Goal: Task Accomplishment & Management: Manage account settings

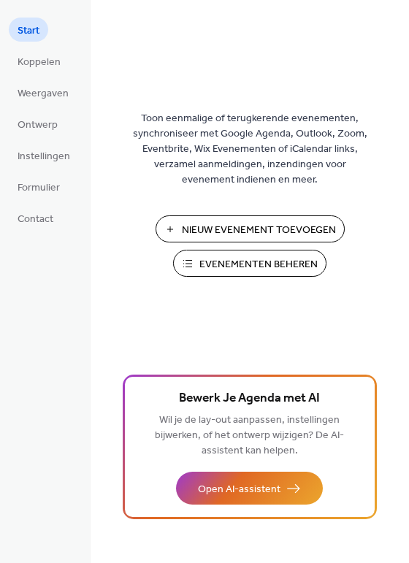
click at [247, 258] on span "Evenementen Beheren" at bounding box center [258, 264] width 118 height 15
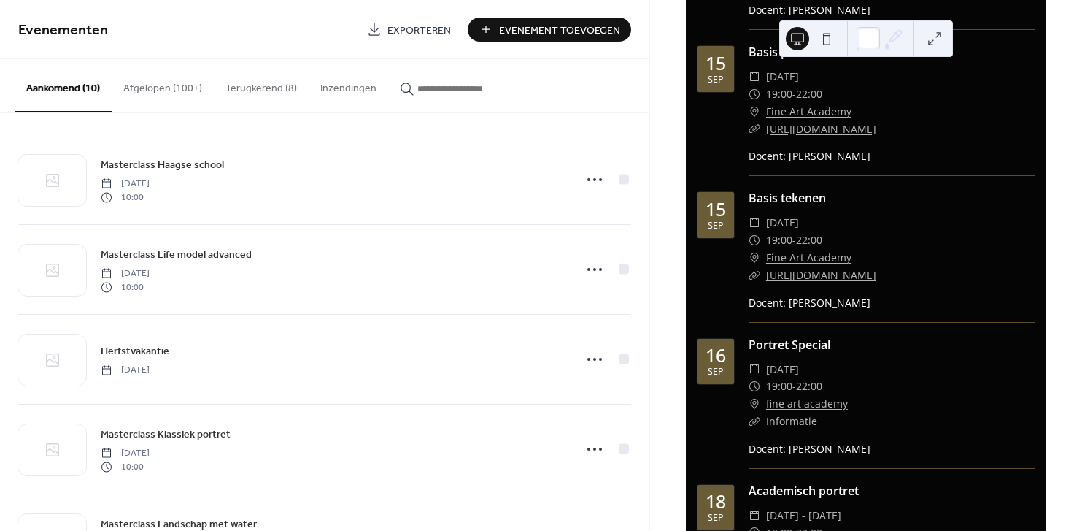
click at [244, 92] on button "Terugkerend (8)" at bounding box center [261, 85] width 95 height 52
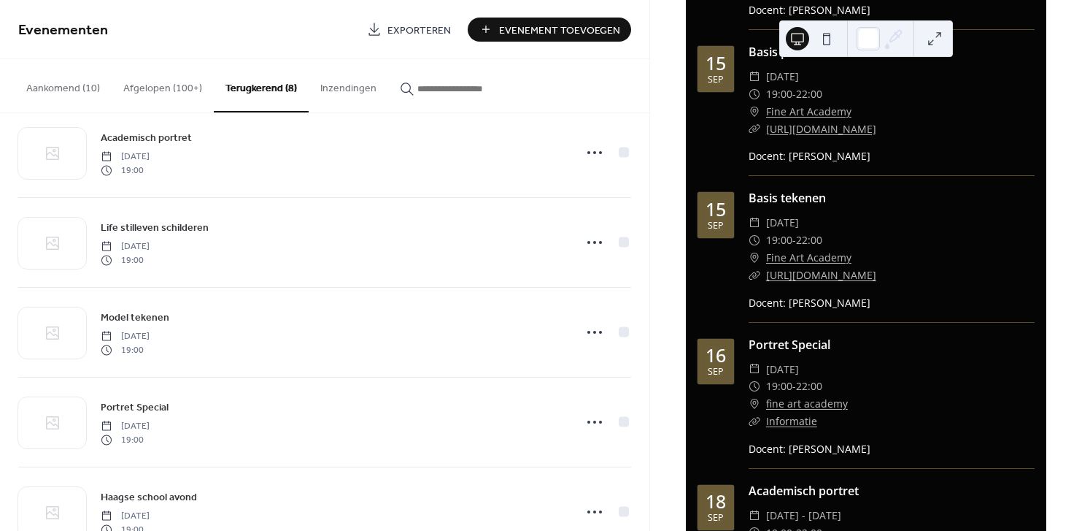
scroll to position [99, 0]
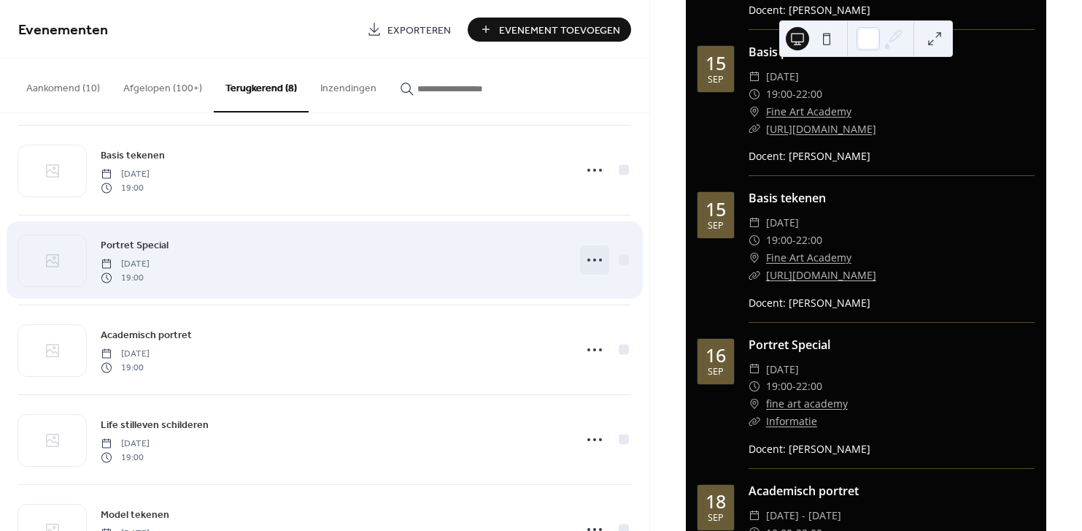
click at [593, 260] on circle at bounding box center [594, 259] width 3 height 3
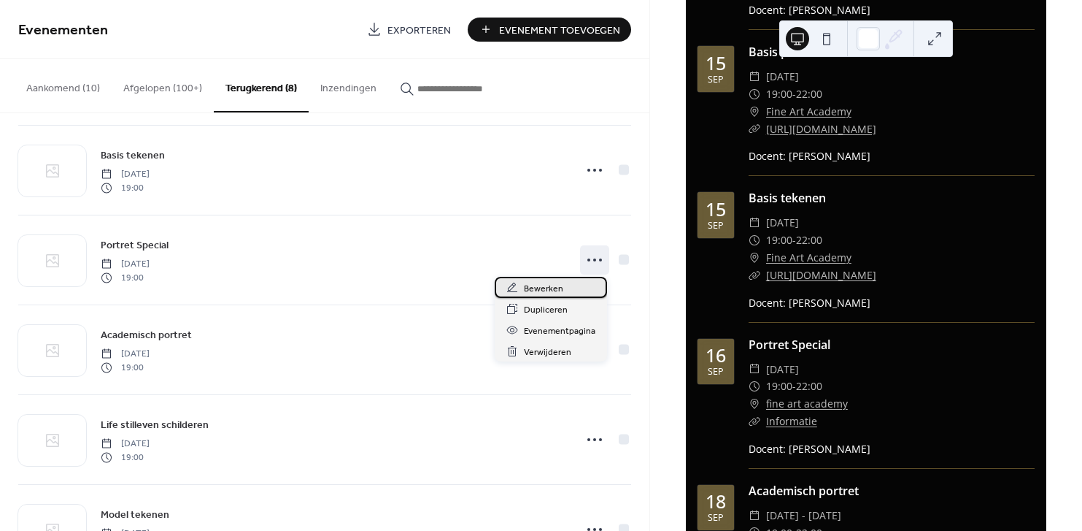
click at [543, 293] on span "Bewerken" at bounding box center [543, 288] width 39 height 15
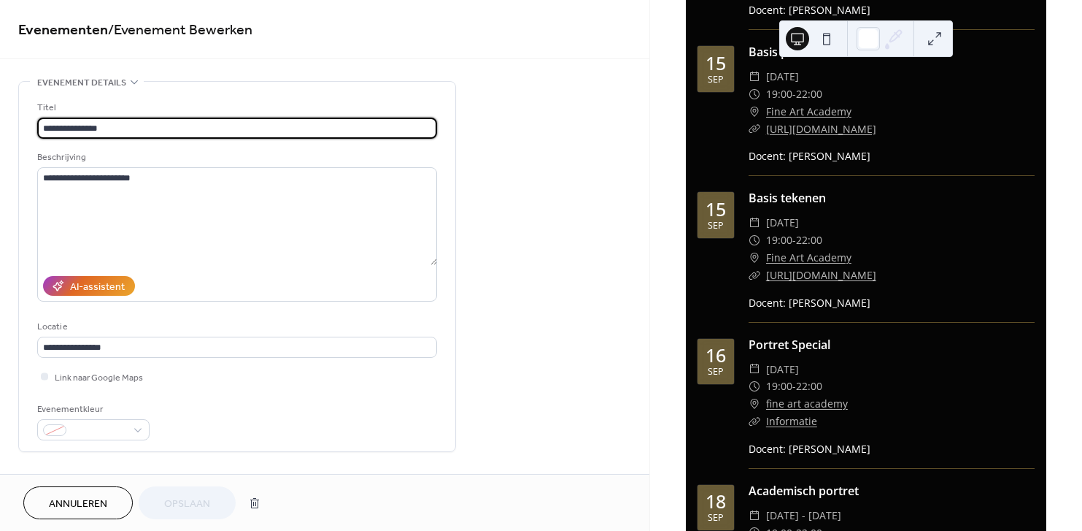
type input "**********"
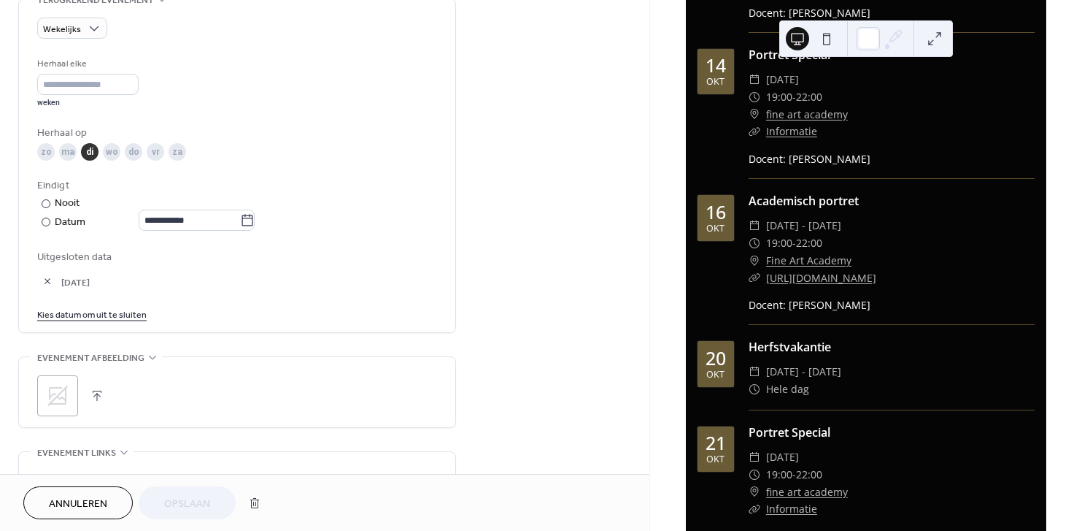
scroll to position [3243, 0]
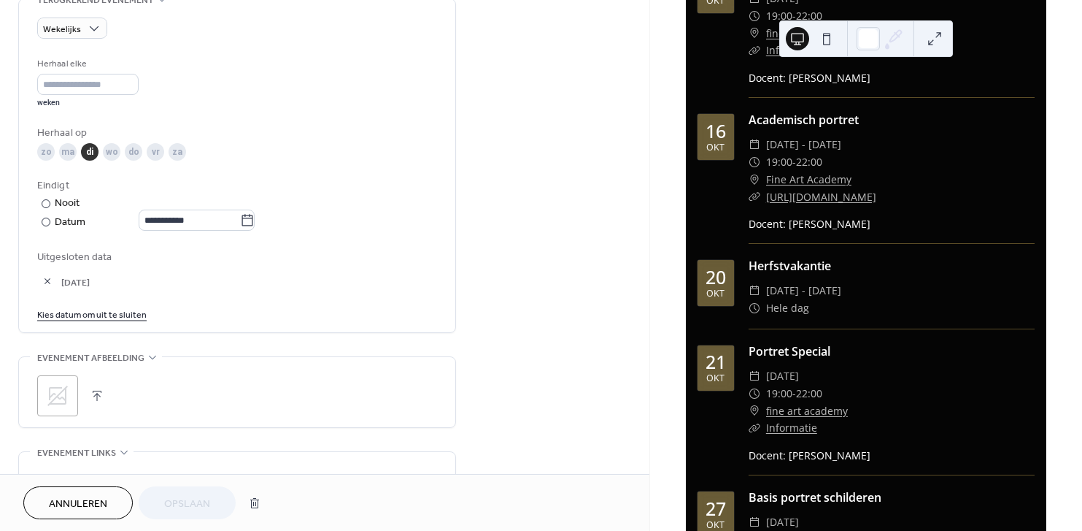
click at [44, 278] on button "button" at bounding box center [47, 281] width 20 height 20
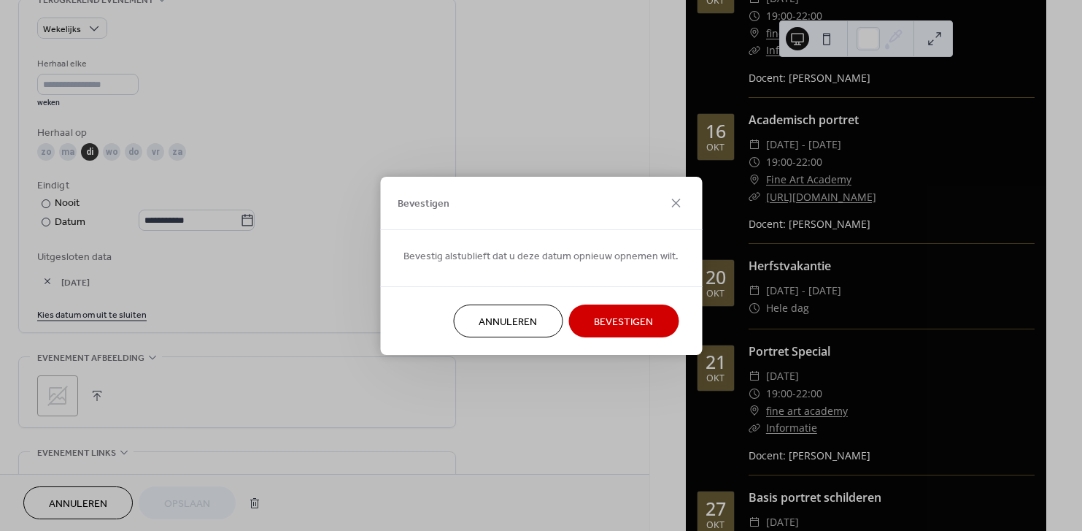
click at [617, 323] on span "Bevestigen" at bounding box center [623, 321] width 59 height 15
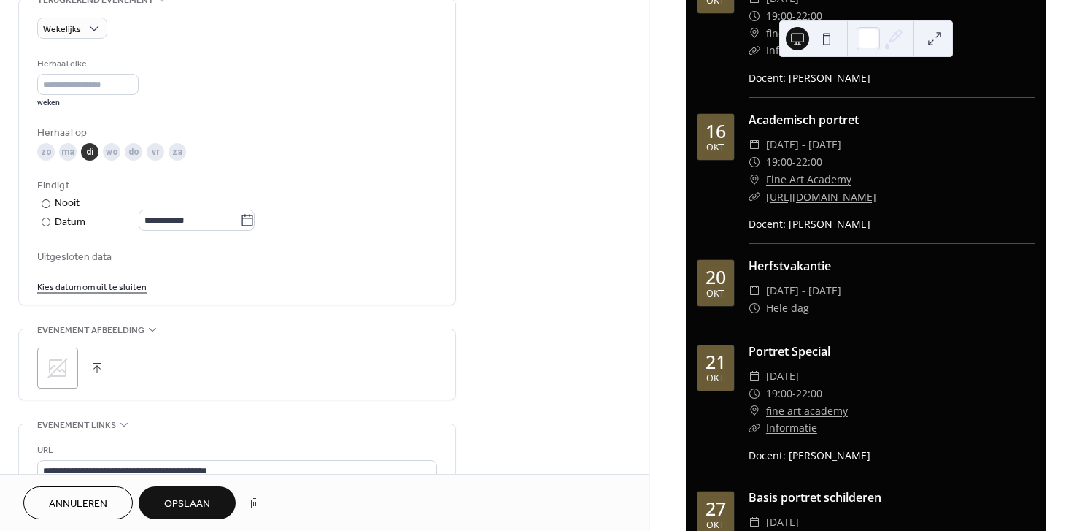
click at [84, 289] on link "Kies datum om uit te sluiten" at bounding box center [91, 285] width 109 height 15
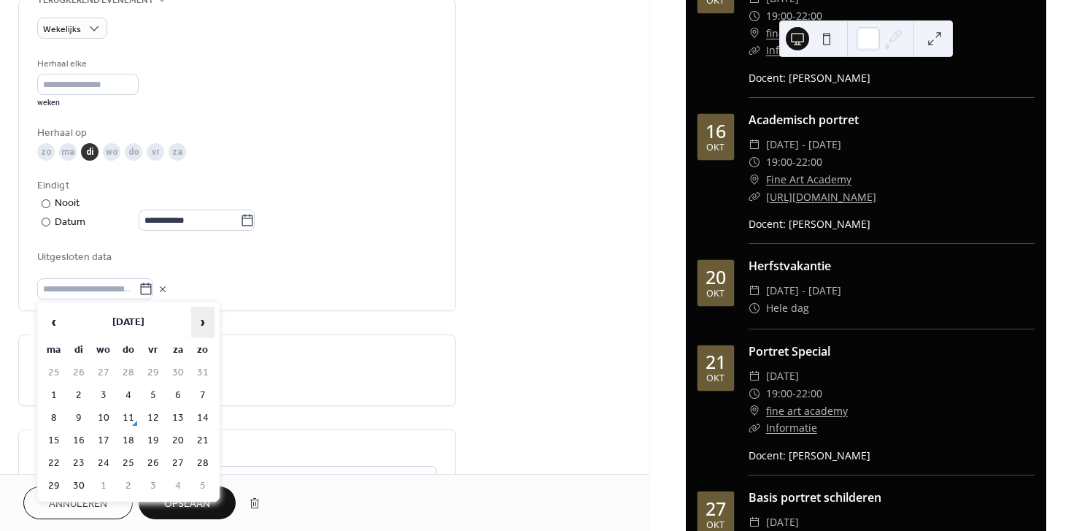
click at [201, 313] on span "›" at bounding box center [203, 321] width 22 height 29
click at [80, 437] on td "21" at bounding box center [78, 440] width 23 height 21
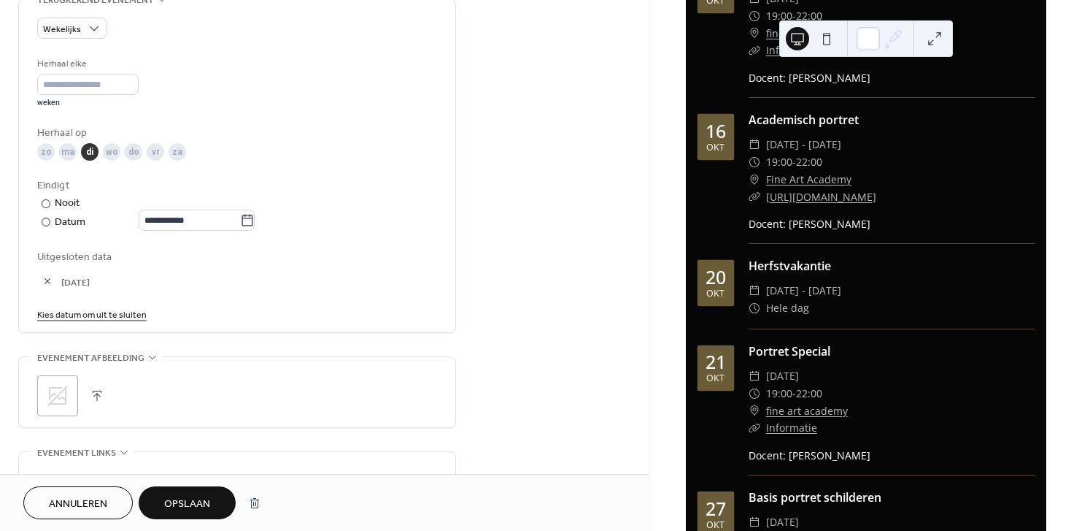
click at [182, 496] on span "Opslaan" at bounding box center [187, 503] width 46 height 15
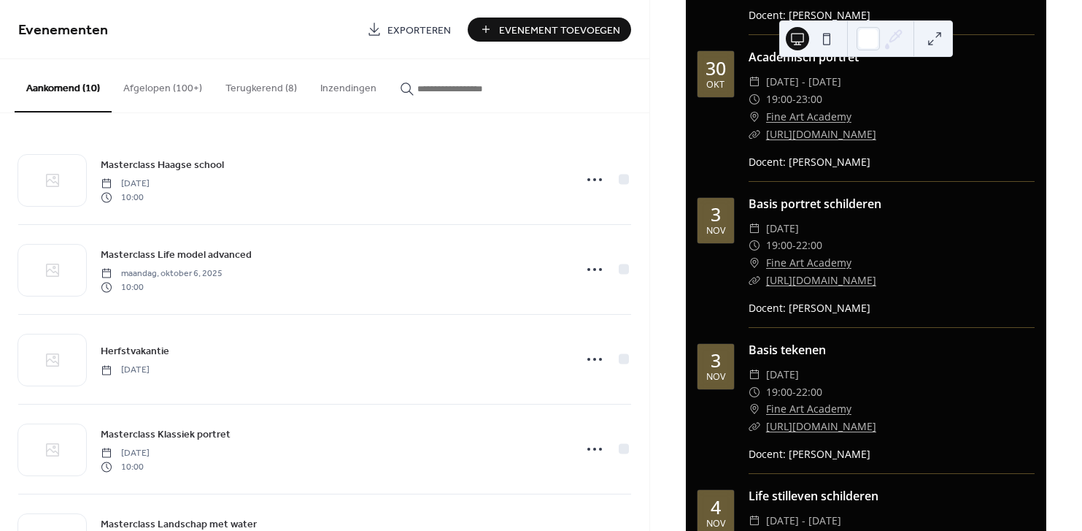
scroll to position [3925, 0]
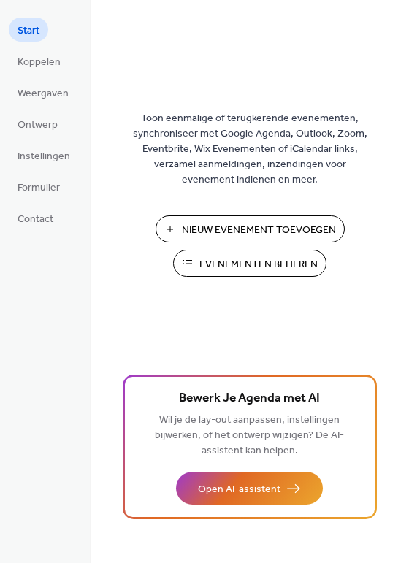
click at [215, 257] on span "Evenementen Beheren" at bounding box center [258, 264] width 118 height 15
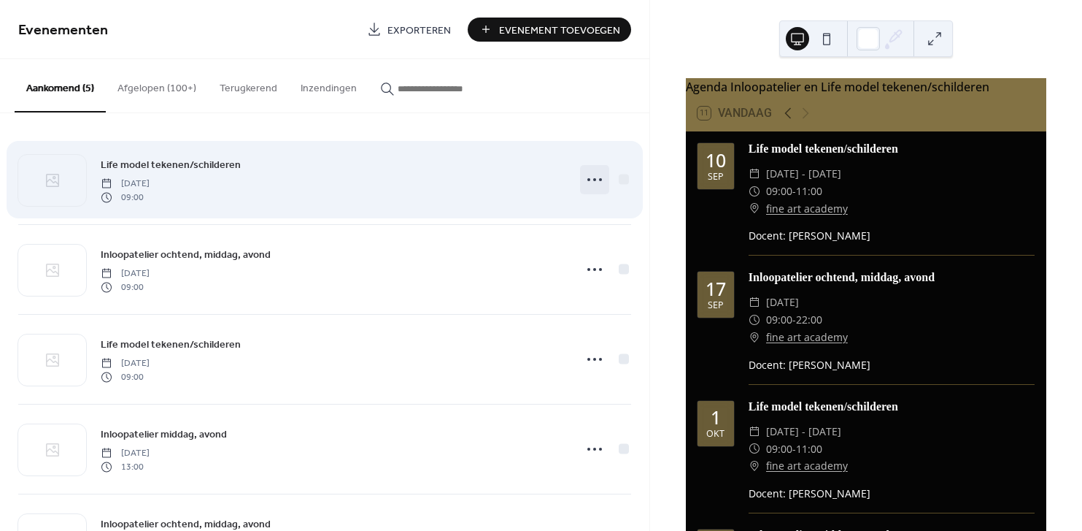
click at [593, 180] on circle at bounding box center [594, 179] width 3 height 3
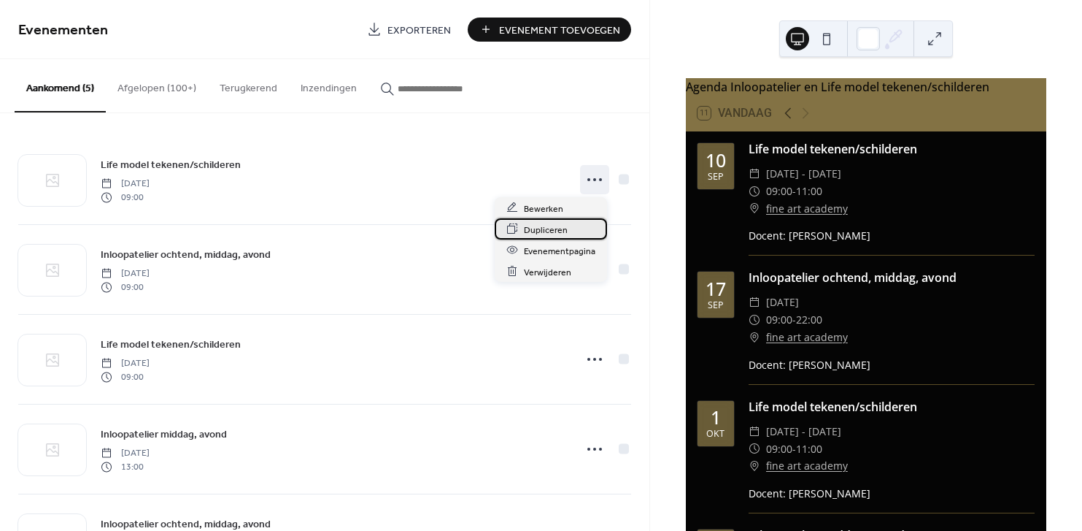
click at [555, 229] on span "Dupliceren" at bounding box center [546, 229] width 44 height 15
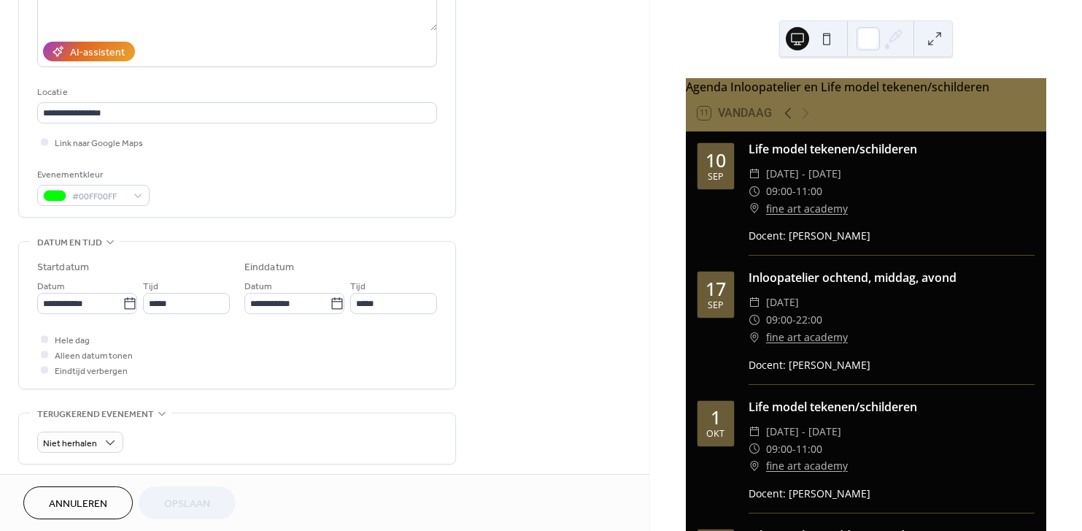
scroll to position [243, 0]
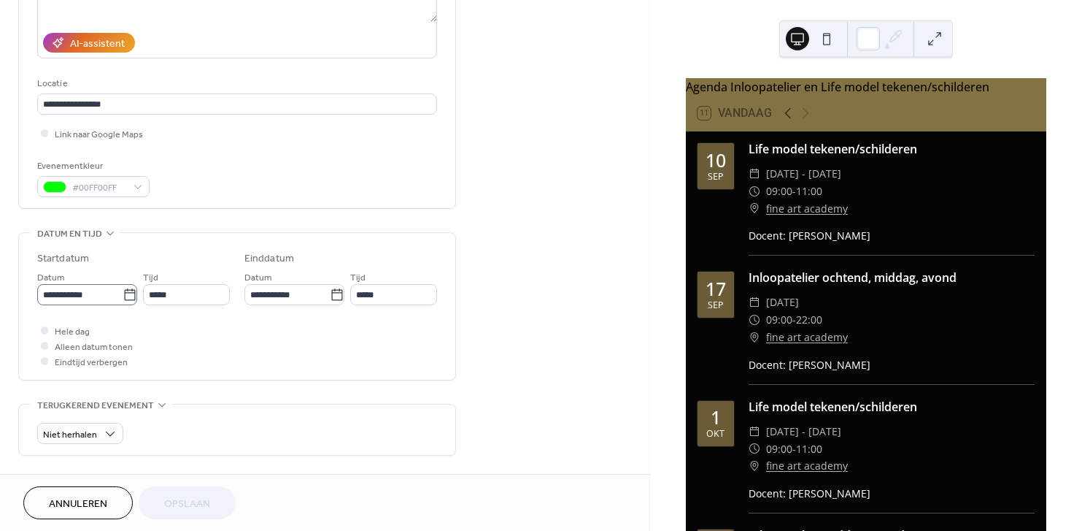
click at [124, 297] on icon at bounding box center [130, 295] width 15 height 15
click at [123, 297] on input "**********" at bounding box center [79, 294] width 85 height 21
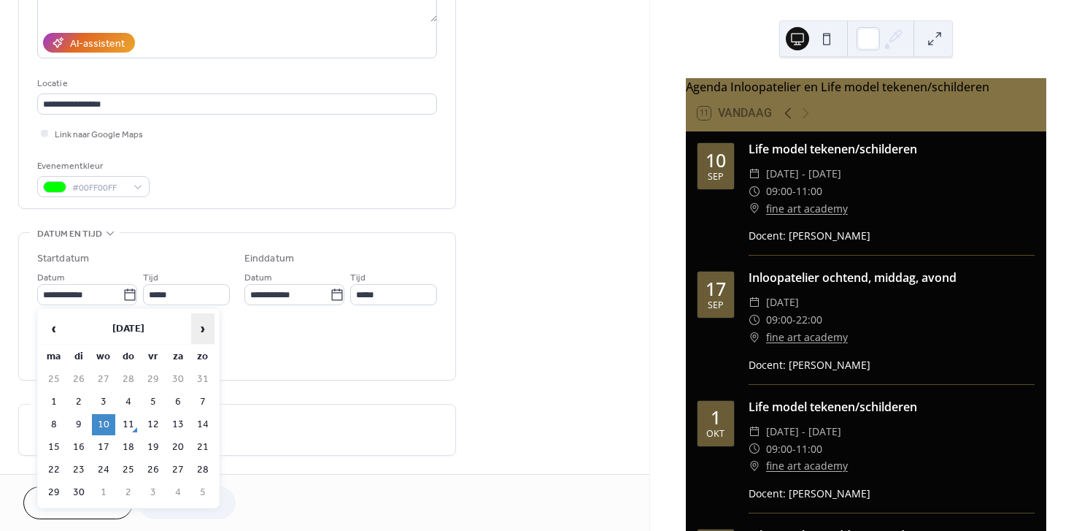
click at [200, 332] on span "›" at bounding box center [203, 328] width 22 height 29
click at [105, 464] on td "29" at bounding box center [103, 469] width 23 height 21
type input "**********"
type input "*****"
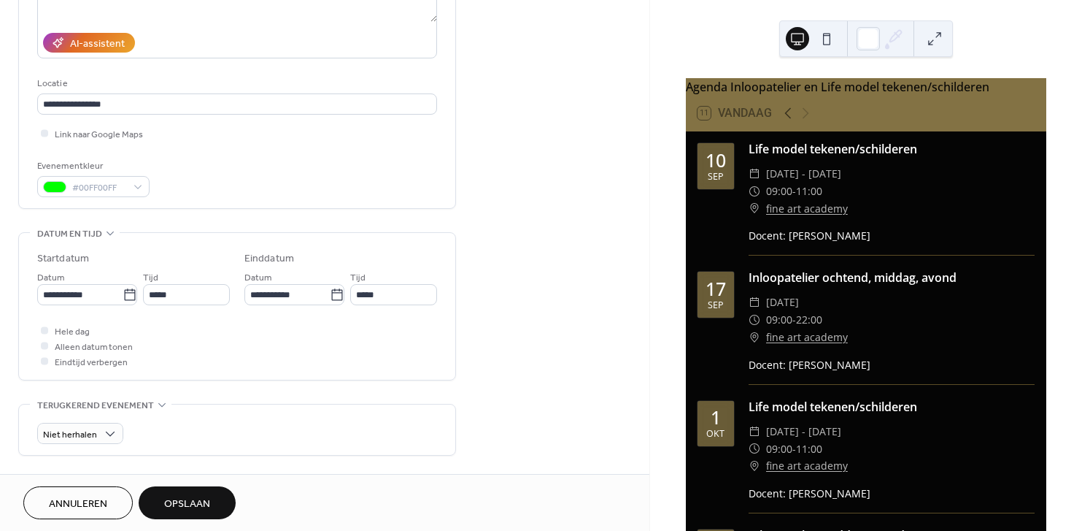
click at [196, 499] on span "Opslaan" at bounding box center [187, 503] width 46 height 15
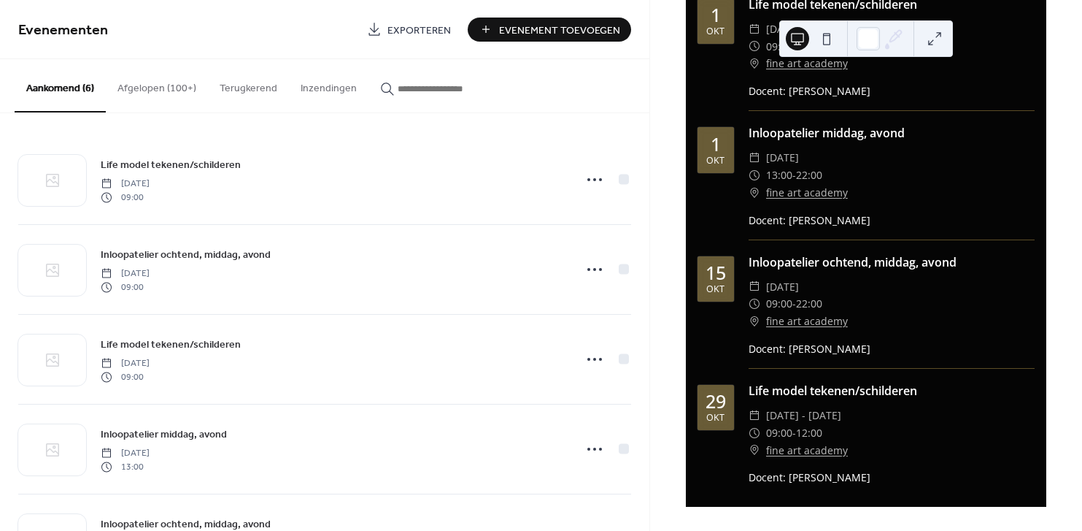
scroll to position [410, 0]
